Goal: Check status: Check status

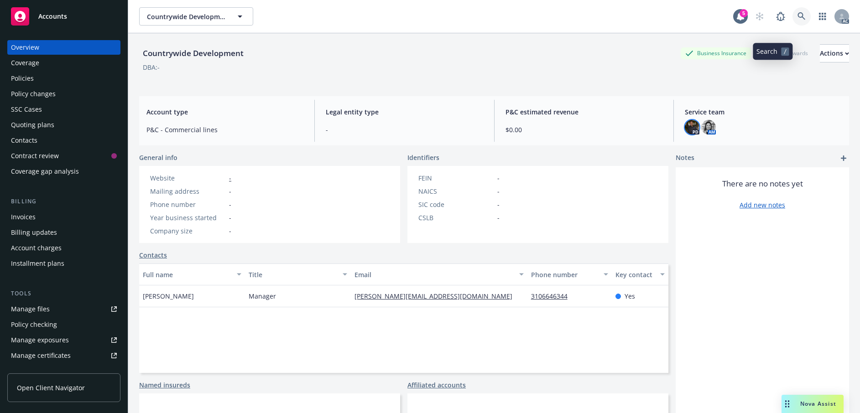
drag, startPoint x: 0, startPoint y: 0, endPoint x: 766, endPoint y: 22, distance: 766.6
click at [792, 22] on link at bounding box center [801, 16] width 18 height 18
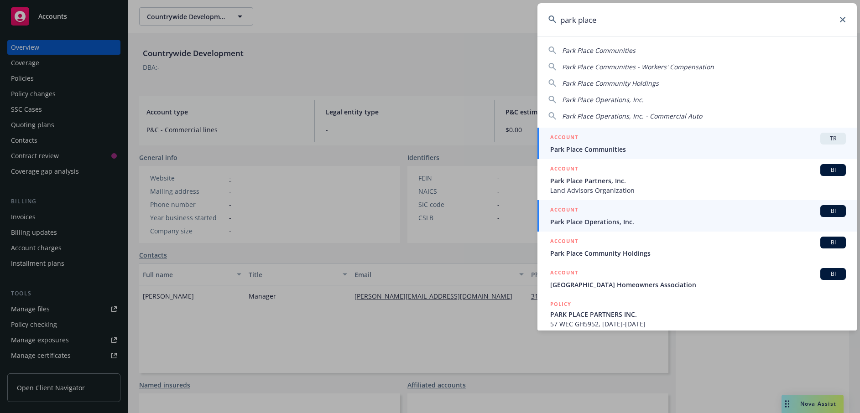
type input "park place"
click at [631, 220] on span "Park Place Operations, Inc." at bounding box center [698, 222] width 296 height 10
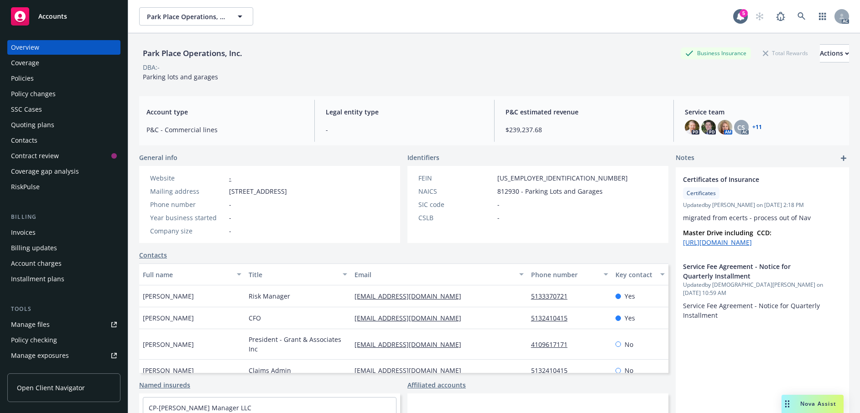
click at [44, 86] on div "Policies" at bounding box center [64, 78] width 106 height 15
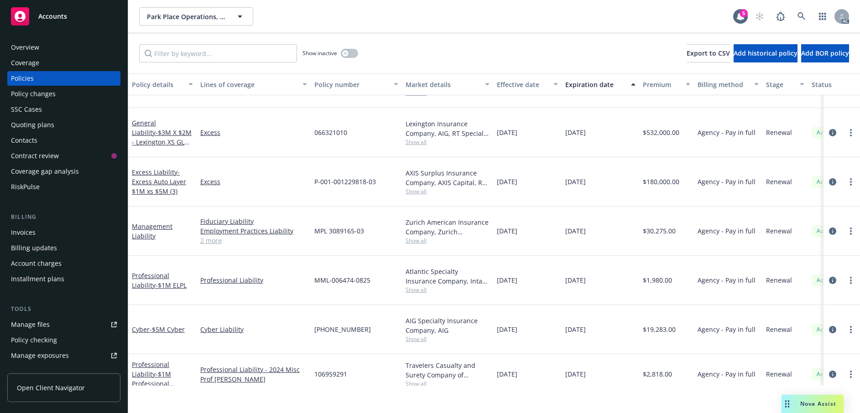
scroll to position [712, 0]
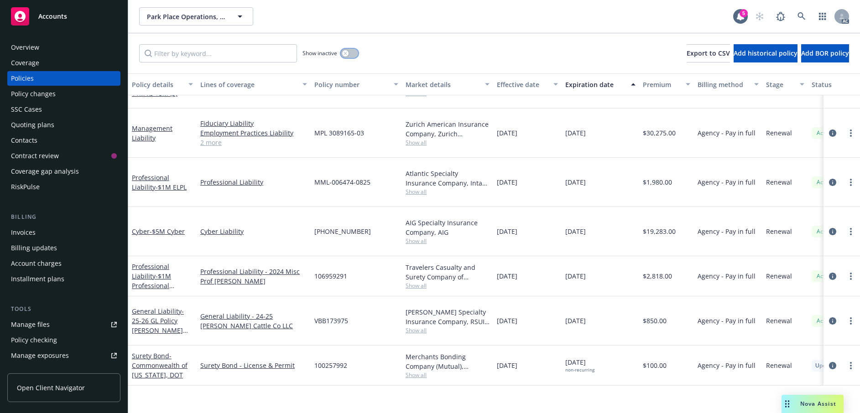
click at [357, 58] on button "button" at bounding box center [349, 53] width 17 height 9
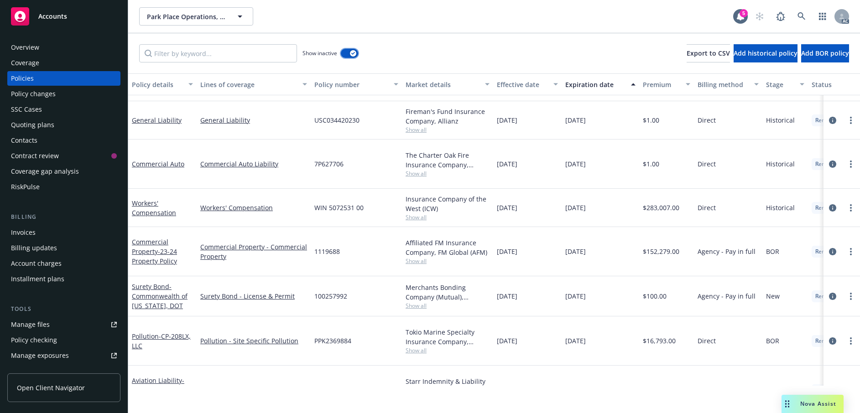
scroll to position [1773, 0]
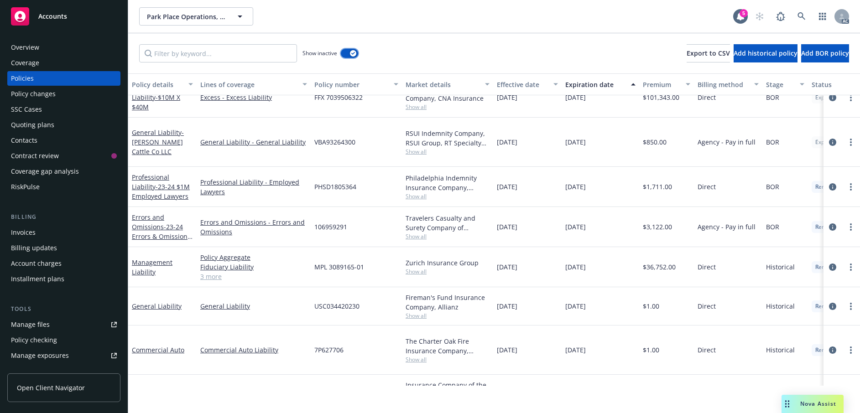
click at [356, 57] on div "button" at bounding box center [353, 53] width 6 height 6
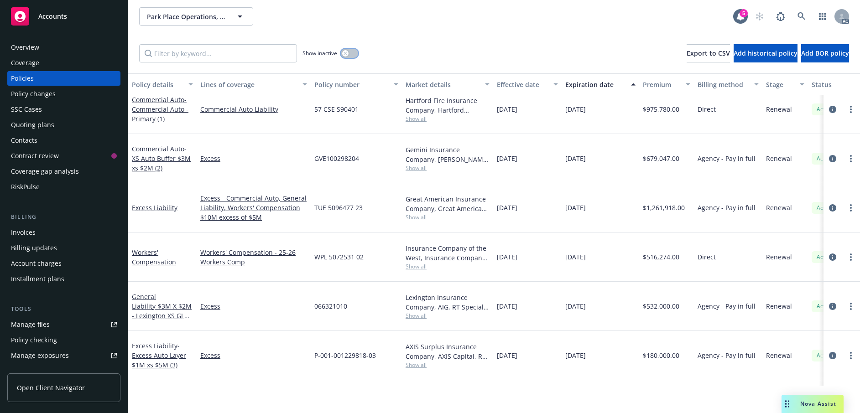
scroll to position [502, 0]
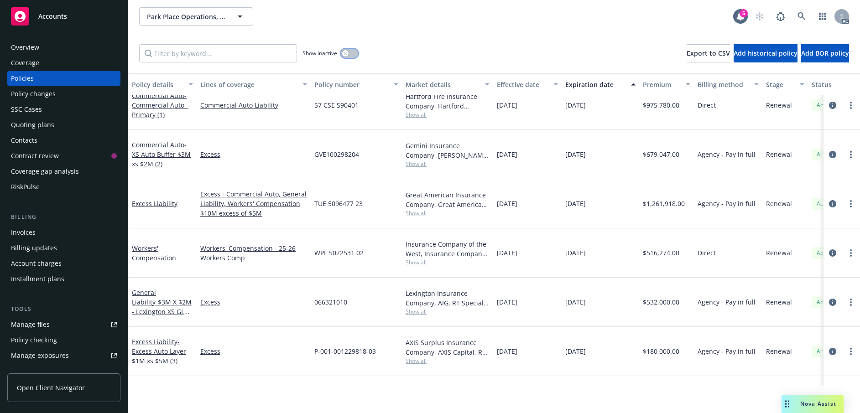
click at [348, 57] on div "button" at bounding box center [345, 53] width 6 height 6
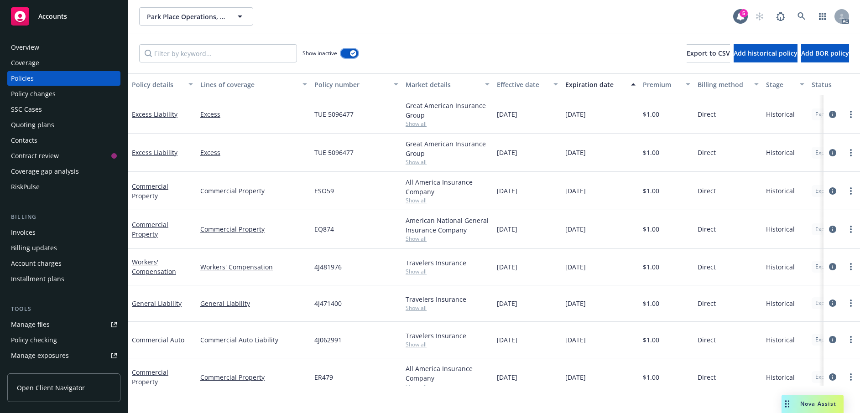
click at [356, 57] on div "button" at bounding box center [353, 53] width 6 height 6
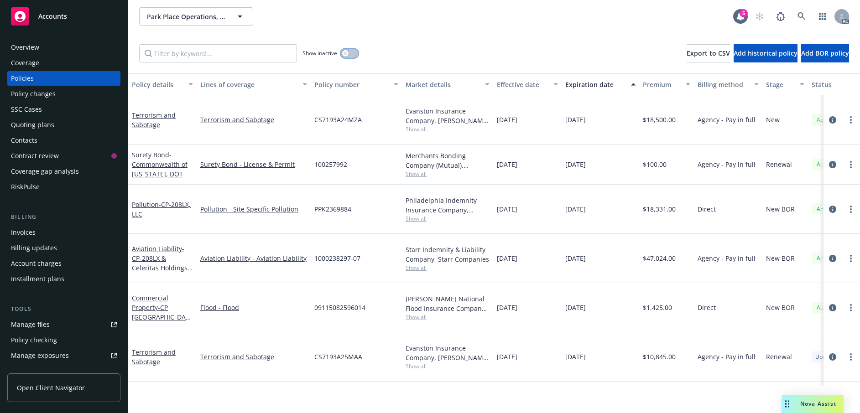
scroll to position [46, 0]
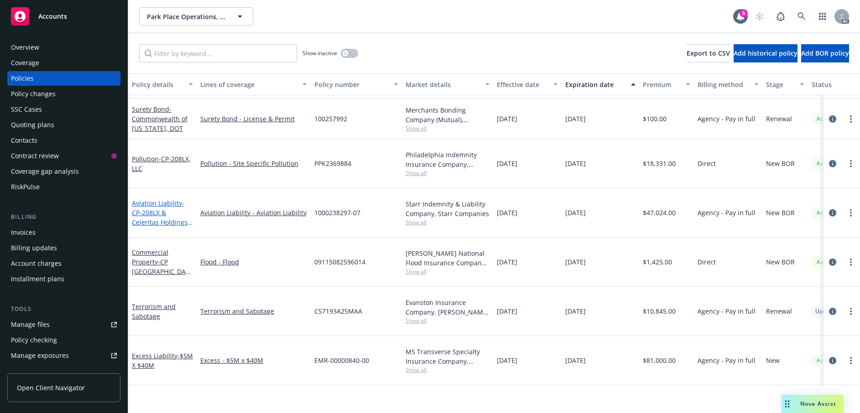
click at [141, 236] on span "- CP-208LX & Celeritas Holdings Management, LLC" at bounding box center [162, 217] width 61 height 37
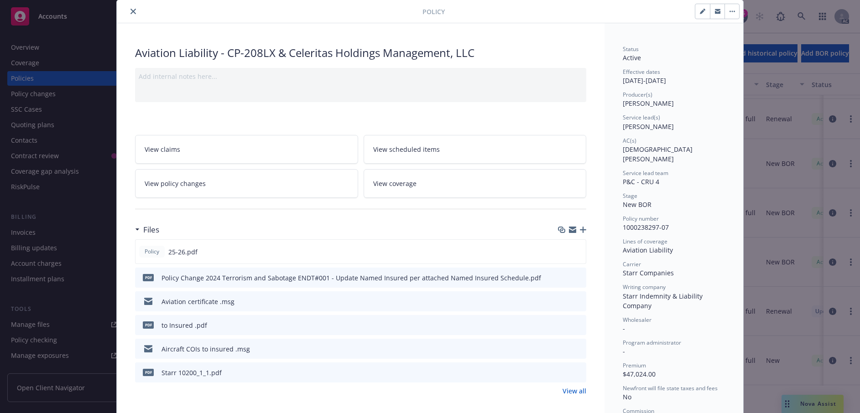
scroll to position [46, 0]
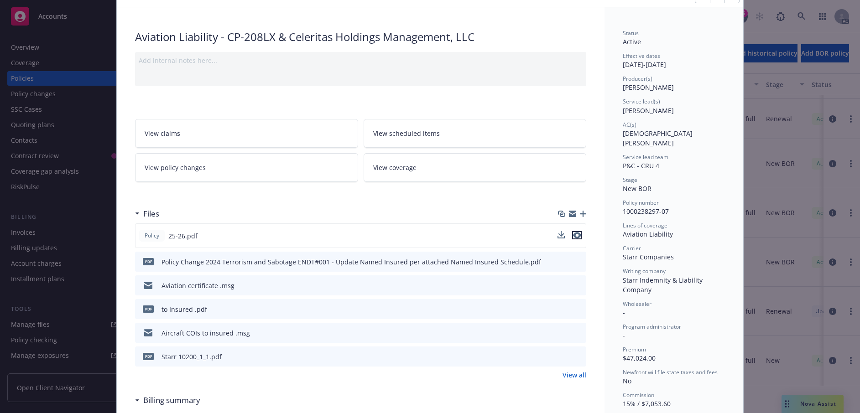
click at [575, 239] on icon "preview file" at bounding box center [577, 235] width 8 height 6
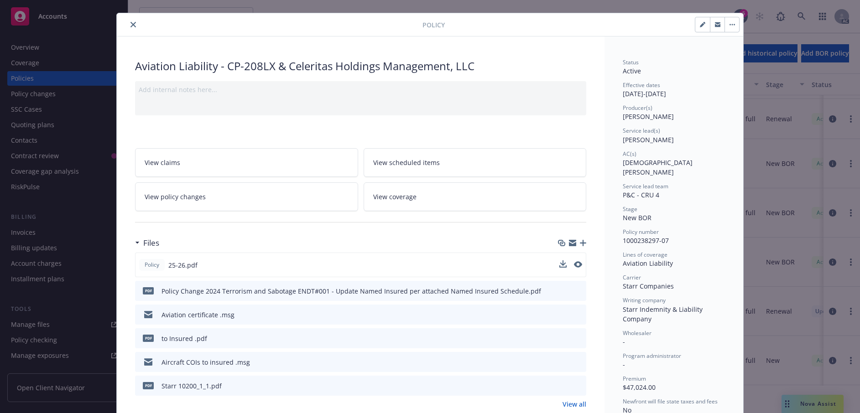
scroll to position [0, 0]
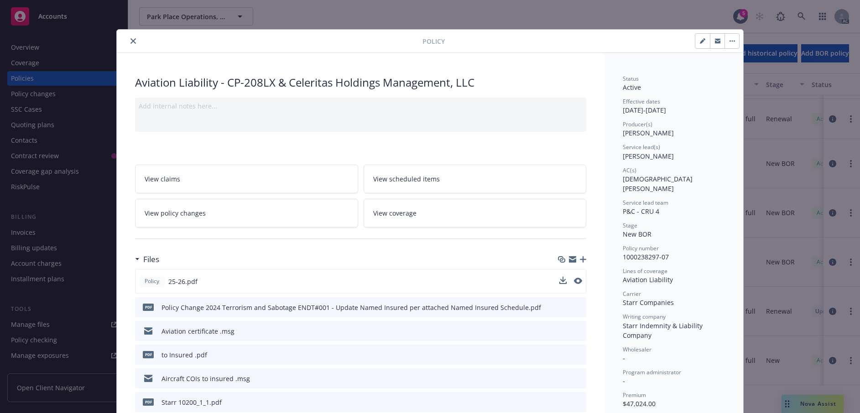
click at [136, 44] on icon "close" at bounding box center [132, 40] width 5 height 5
